Goal: Find specific page/section: Find specific page/section

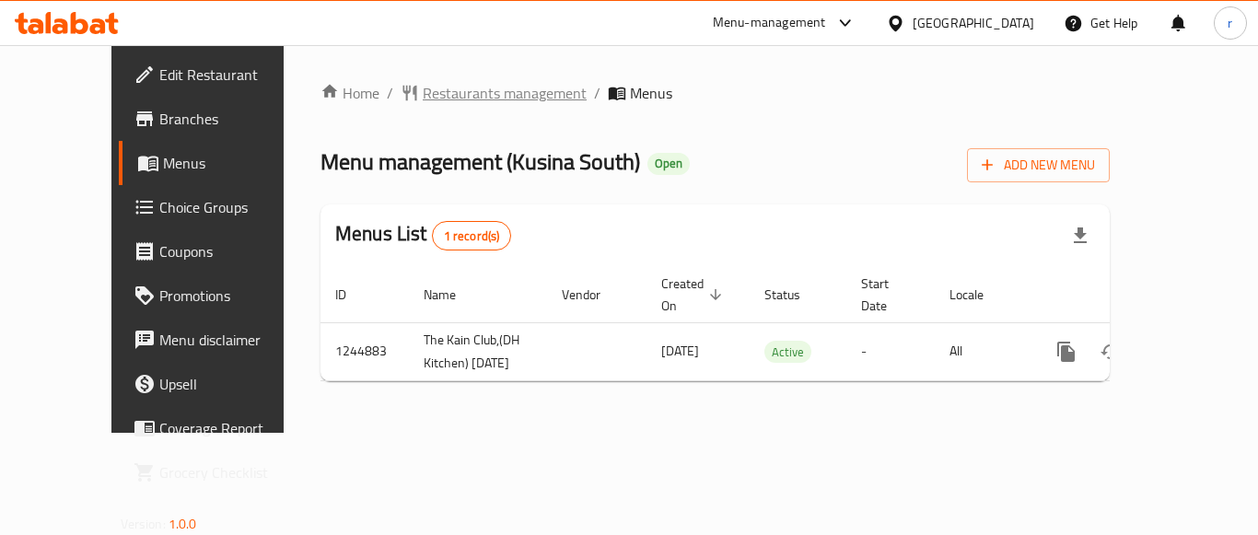
click at [440, 86] on span "Restaurants management" at bounding box center [505, 93] width 164 height 22
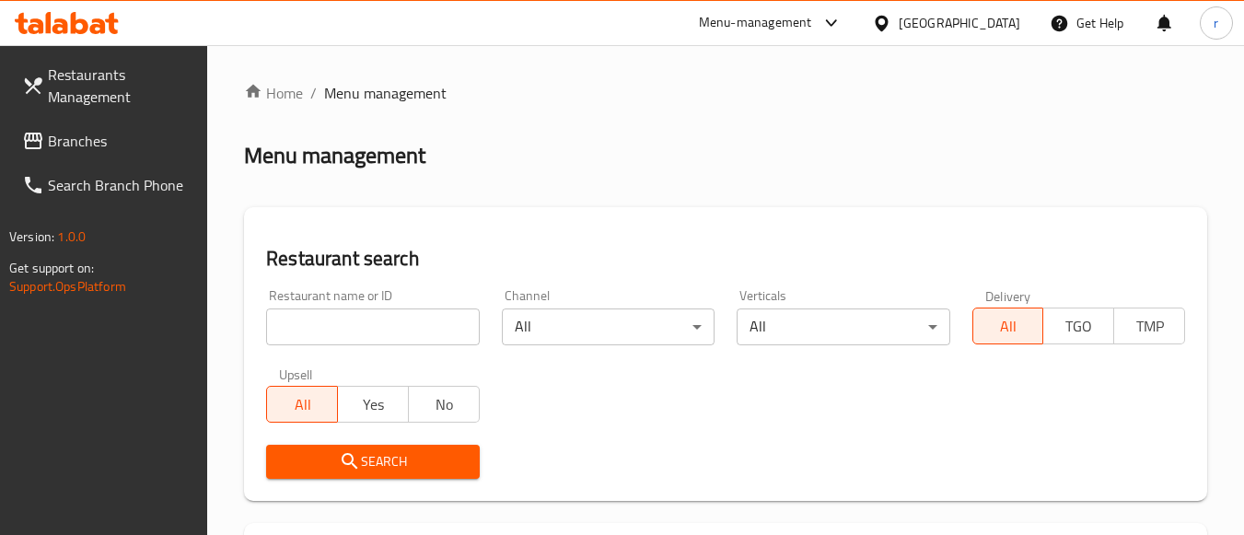
click at [364, 326] on div at bounding box center [622, 267] width 1244 height 535
click at [365, 326] on input "search" at bounding box center [372, 327] width 213 height 37
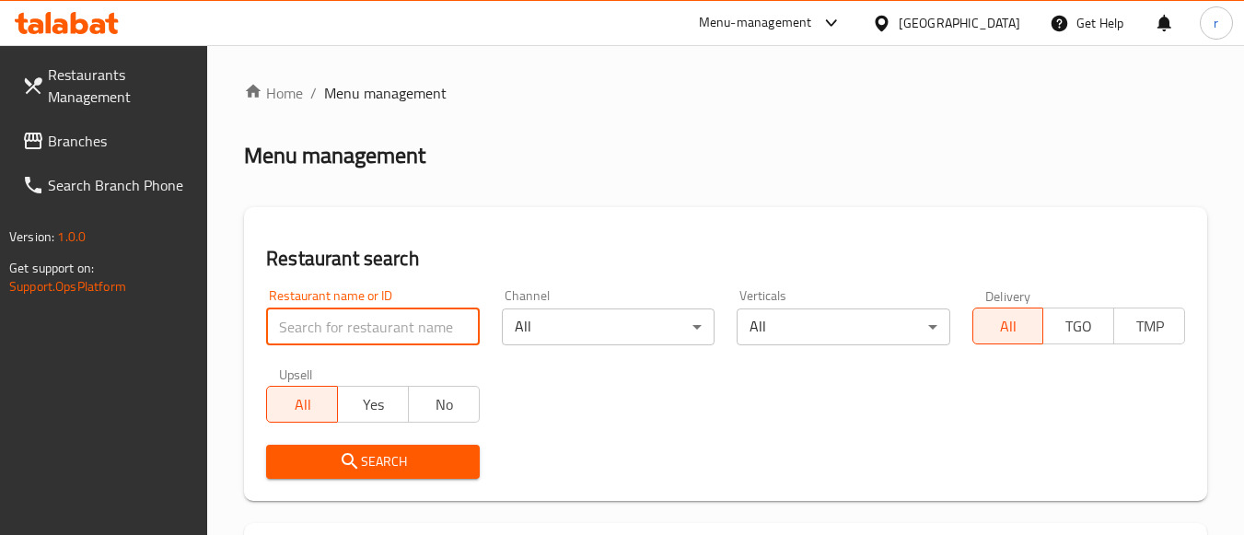
click at [416, 314] on input "search" at bounding box center [372, 327] width 213 height 37
paste input "682266"
type input "682266"
click at [362, 471] on span "Search" at bounding box center [372, 461] width 183 height 23
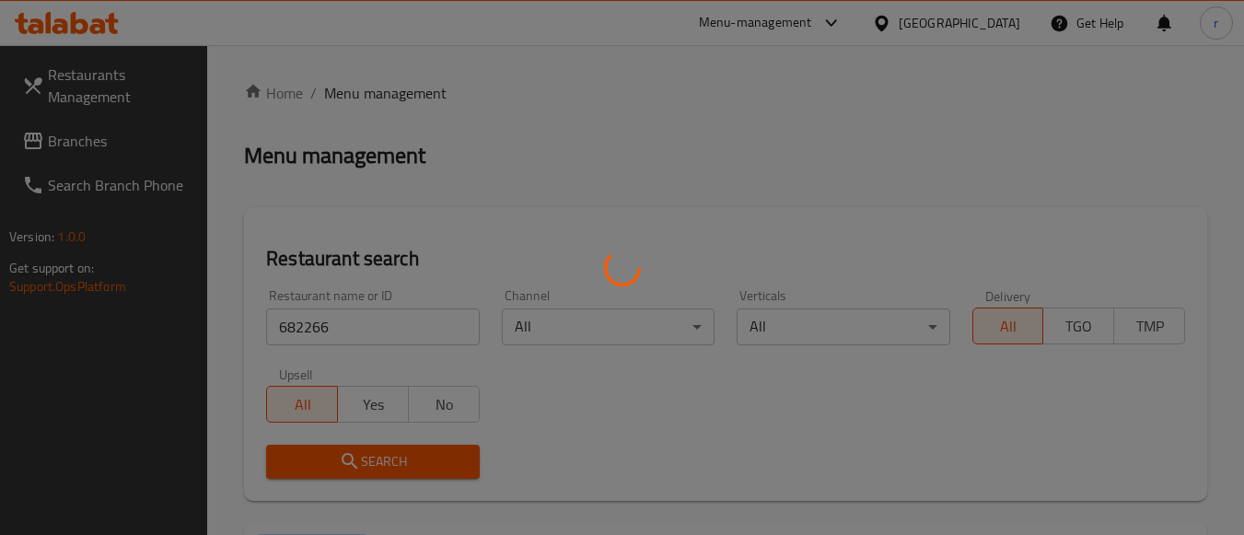
click at [362, 471] on div at bounding box center [622, 267] width 1244 height 535
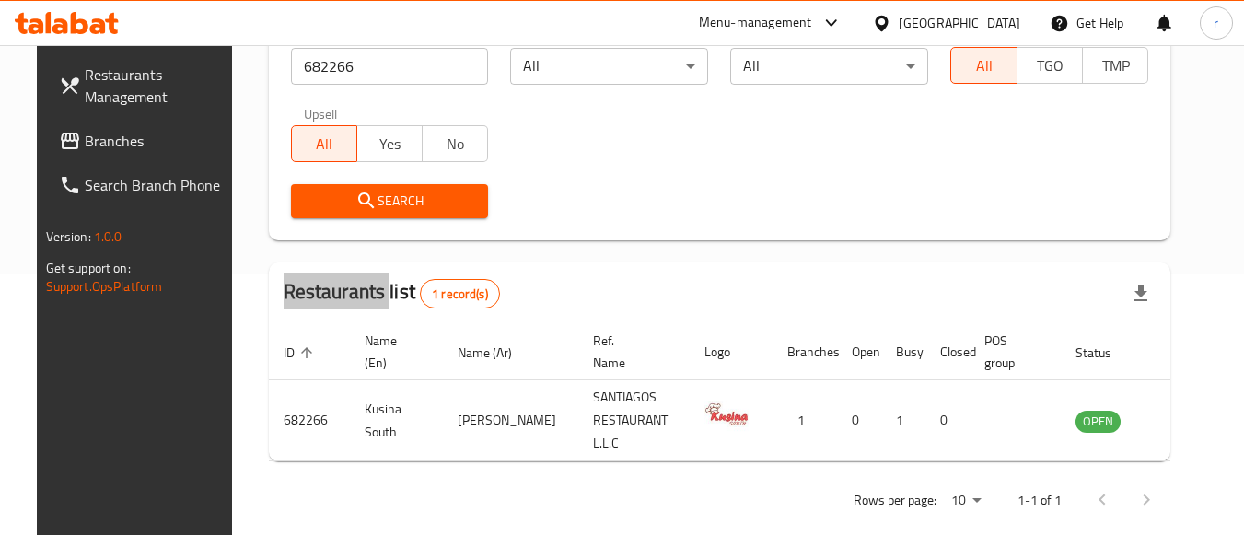
scroll to position [263, 0]
